Goal: Check status: Check status

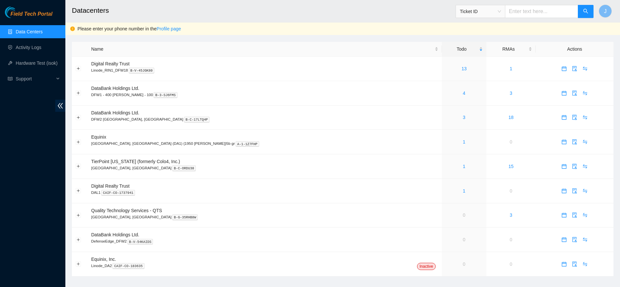
scroll to position [10, 0]
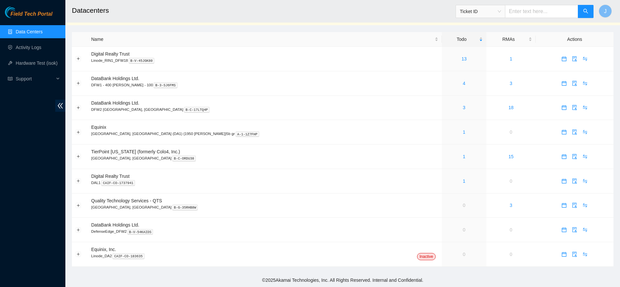
click at [30, 31] on link "Data Centers" at bounding box center [29, 31] width 27 height 5
click at [489, 8] on span "Ticket ID" at bounding box center [480, 12] width 41 height 10
click at [528, 10] on input "text" at bounding box center [541, 11] width 73 height 13
paste input "B-W-168ES7R"
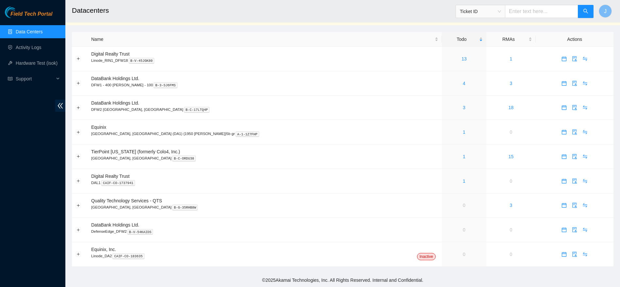
type input "B-W-168ES7R"
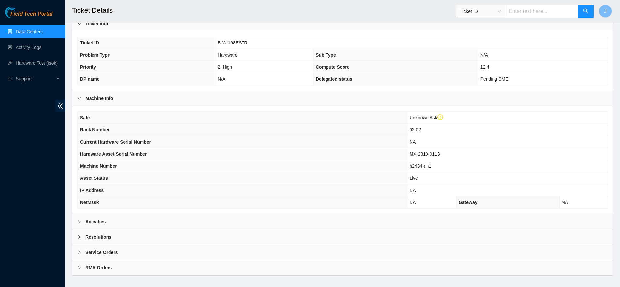
scroll to position [133, 0]
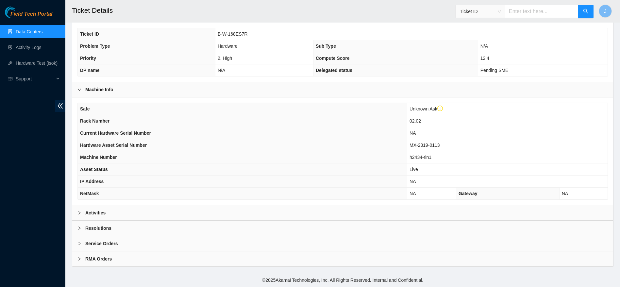
click at [177, 225] on div "Resolutions" at bounding box center [342, 228] width 541 height 15
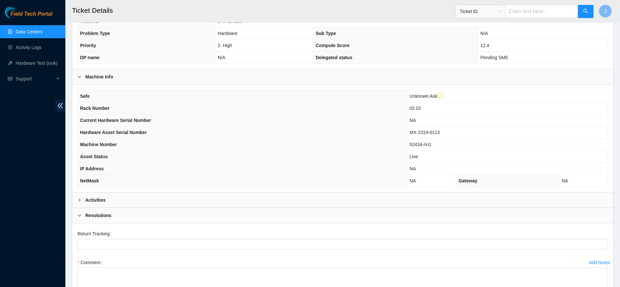
scroll to position [146, 0]
click at [188, 194] on div "Activities" at bounding box center [342, 199] width 541 height 15
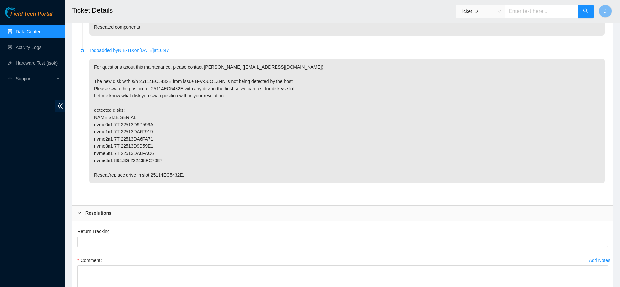
scroll to position [360, 0]
drag, startPoint x: 192, startPoint y: 72, endPoint x: 223, endPoint y: 71, distance: 31.7
click at [223, 71] on p "For questions about this maintenance, please contact [PERSON_NAME] ([EMAIL_ADDR…" at bounding box center [346, 120] width 515 height 125
copy p "B-V-5UOLZNN"
drag, startPoint x: 150, startPoint y: 81, endPoint x: 180, endPoint y: 80, distance: 29.7
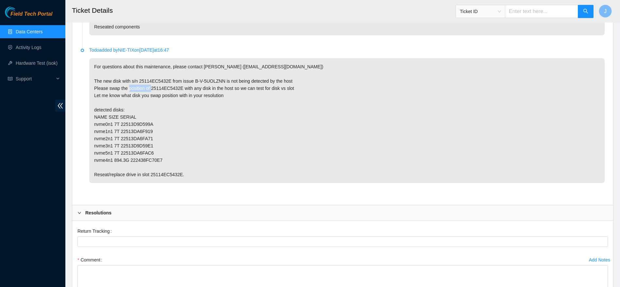
click at [180, 80] on p "For questions about this maintenance, please contact [PERSON_NAME] ([EMAIL_ADDR…" at bounding box center [346, 120] width 515 height 125
copy p "25114EC5432E"
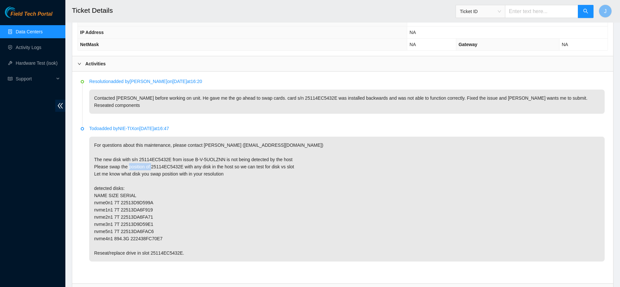
scroll to position [282, 0]
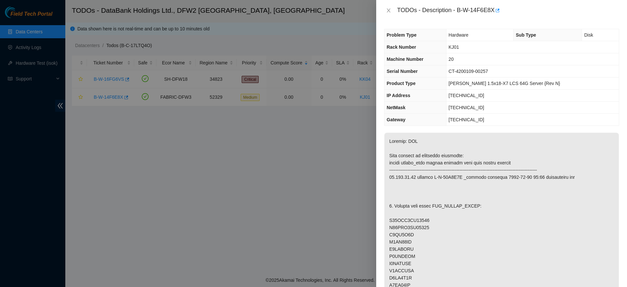
scroll to position [171, 0]
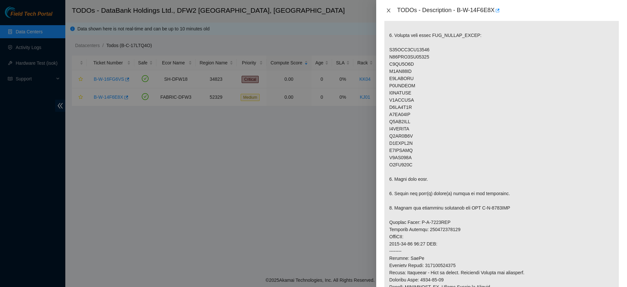
drag, startPoint x: 386, startPoint y: 6, endPoint x: 390, endPoint y: 9, distance: 4.7
click at [390, 9] on div "TODOs - Description - B-W-14F6E8X" at bounding box center [501, 10] width 235 height 10
click at [390, 9] on icon "close" at bounding box center [388, 10] width 5 height 5
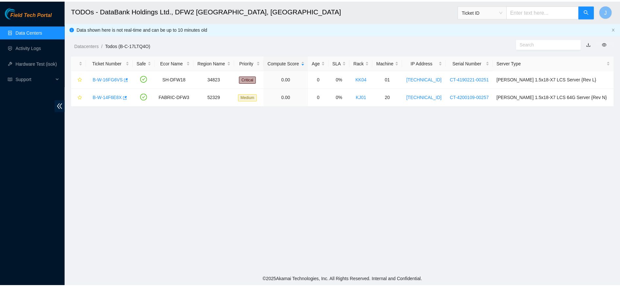
scroll to position [157, 0]
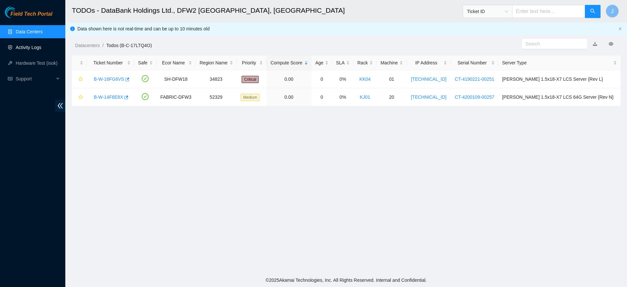
click at [30, 46] on link "Activity Logs" at bounding box center [29, 47] width 26 height 5
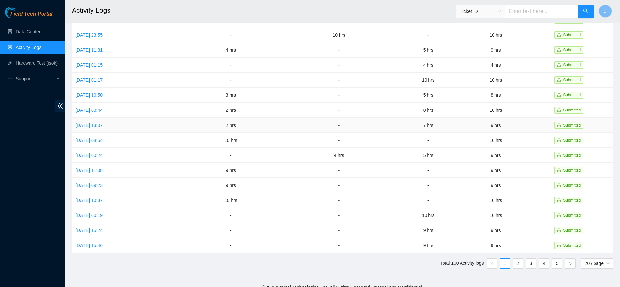
scroll to position [109, 0]
click at [520, 258] on link "2" at bounding box center [518, 263] width 10 height 10
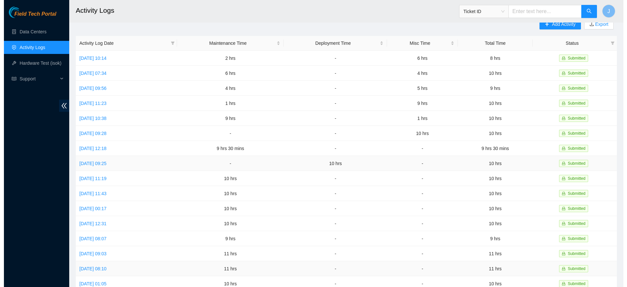
scroll to position [11, 0]
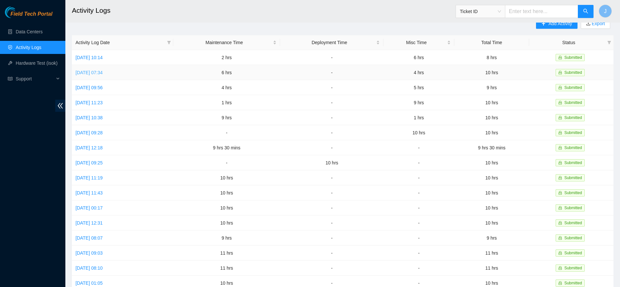
click at [95, 70] on link "Tue, 26 Aug 2025 07:34" at bounding box center [88, 72] width 27 height 5
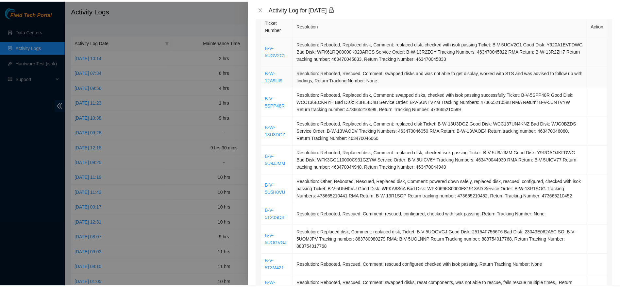
scroll to position [106, 0]
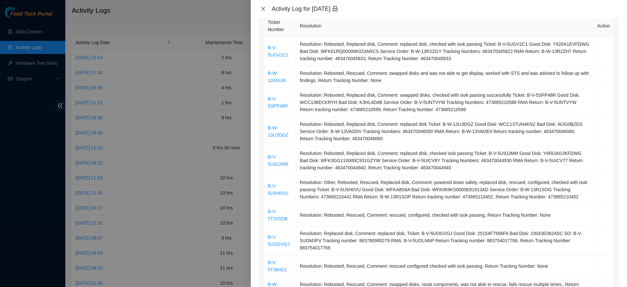
click at [262, 11] on icon "close" at bounding box center [263, 8] width 5 height 5
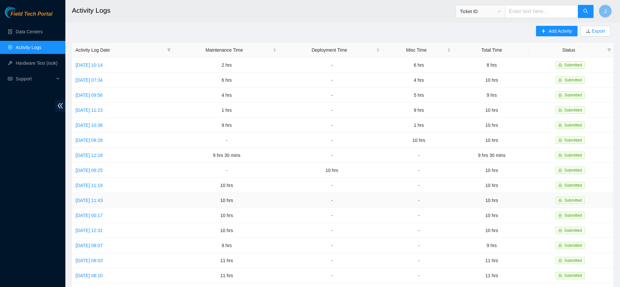
scroll to position [0, 0]
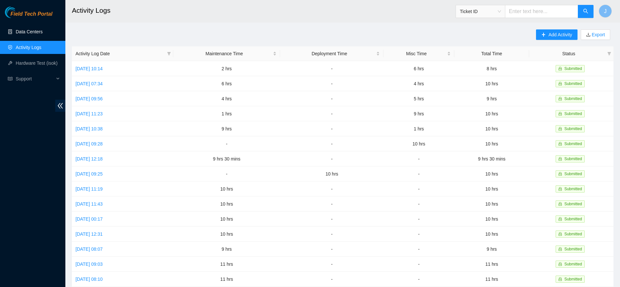
click at [35, 34] on link "Data Centers" at bounding box center [29, 31] width 27 height 5
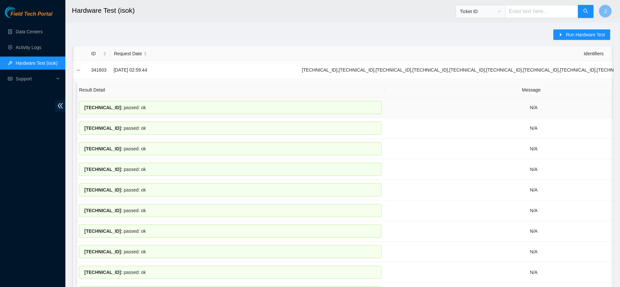
scroll to position [0, 305]
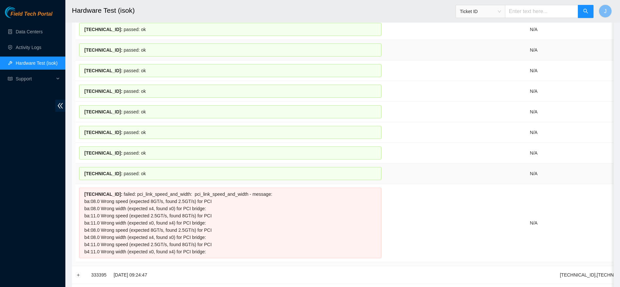
scroll to position [240, 0]
